Goal: Transaction & Acquisition: Purchase product/service

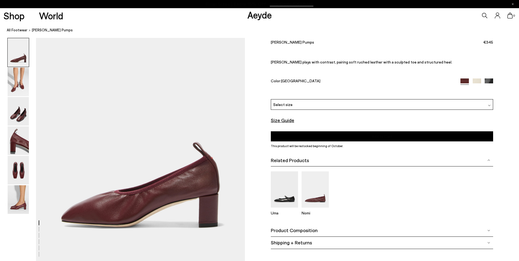
click at [239, 3] on font "Final Sizes | Extra 15% Off" at bounding box center [236, 4] width 60 height 6
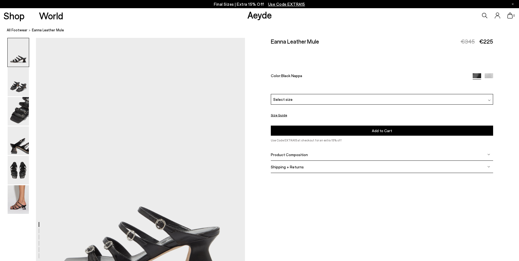
click at [469, 100] on div "Select size" at bounding box center [382, 99] width 222 height 11
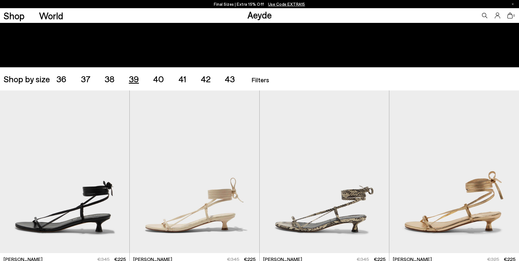
click at [138, 78] on span "39" at bounding box center [134, 79] width 10 height 10
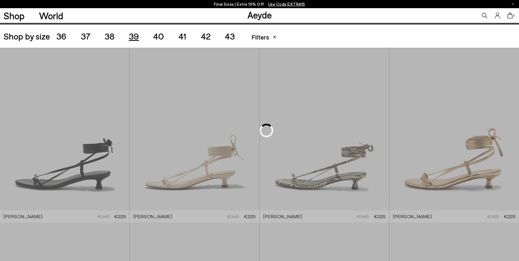
scroll to position [145, 0]
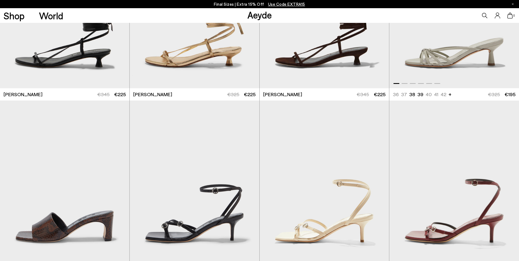
scroll to position [296, 0]
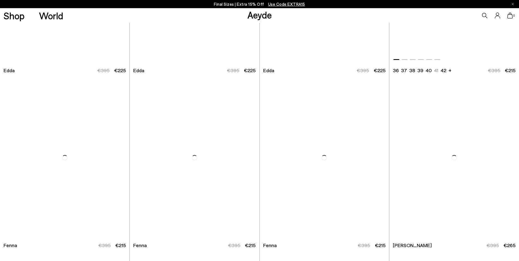
scroll to position [1515, 0]
